Goal: Task Accomplishment & Management: Use online tool/utility

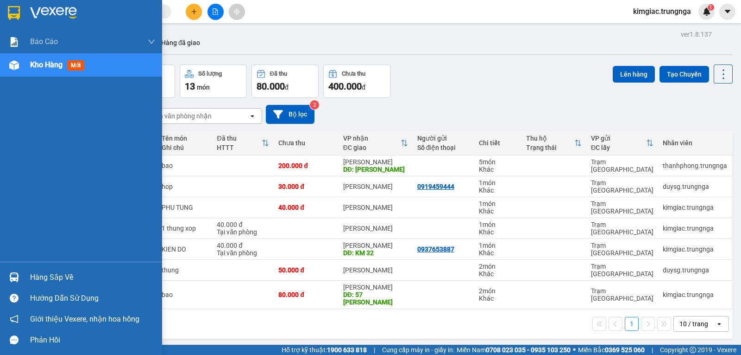
click at [51, 66] on span "Kho hàng" at bounding box center [46, 64] width 32 height 9
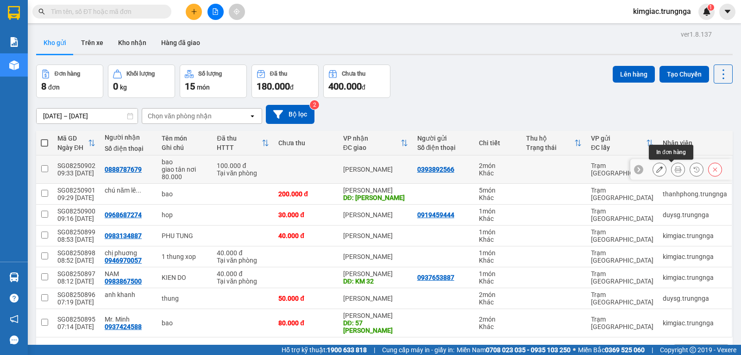
click at [675, 170] on icon at bounding box center [678, 169] width 6 height 6
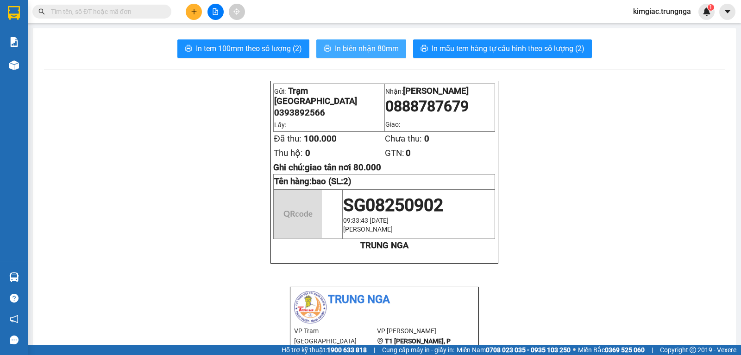
click at [359, 48] on span "In biên nhận 80mm" at bounding box center [367, 49] width 64 height 12
